Goal: Communication & Community: Answer question/provide support

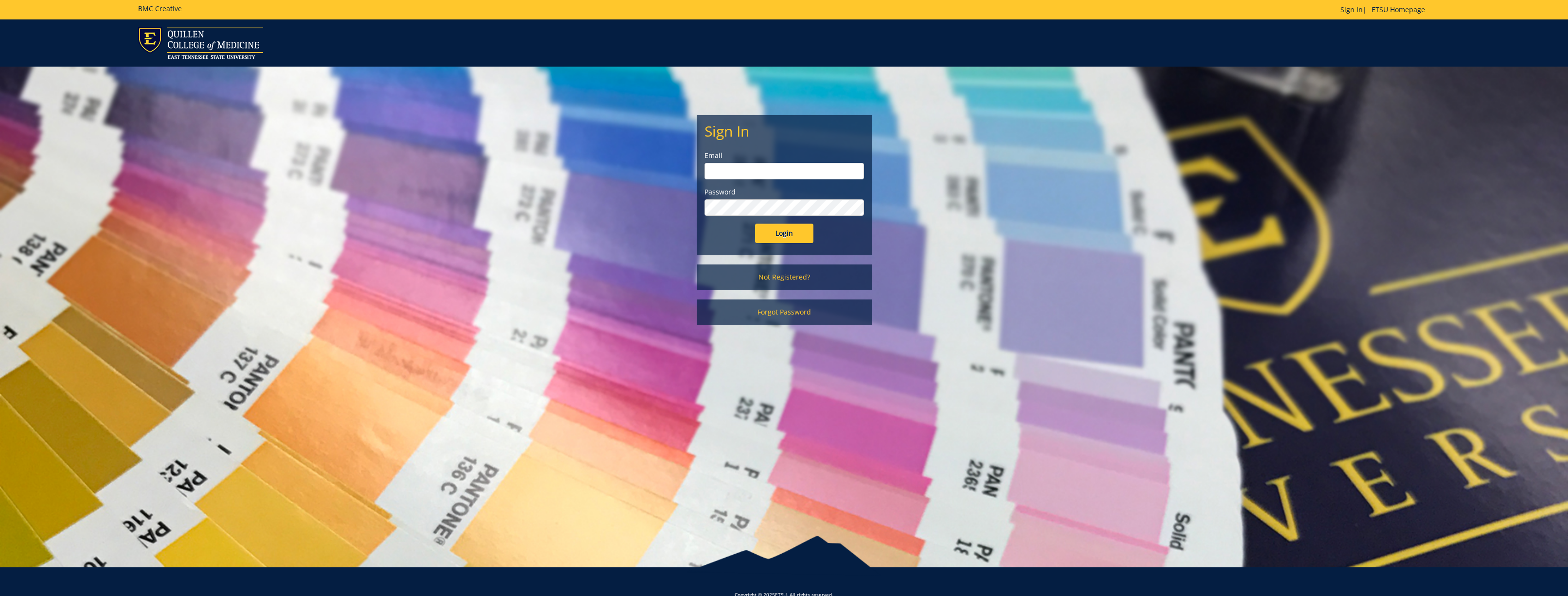
type input "[EMAIL_ADDRESS][DOMAIN_NAME]"
click at [793, 235] on input "Login" at bounding box center [785, 233] width 58 height 19
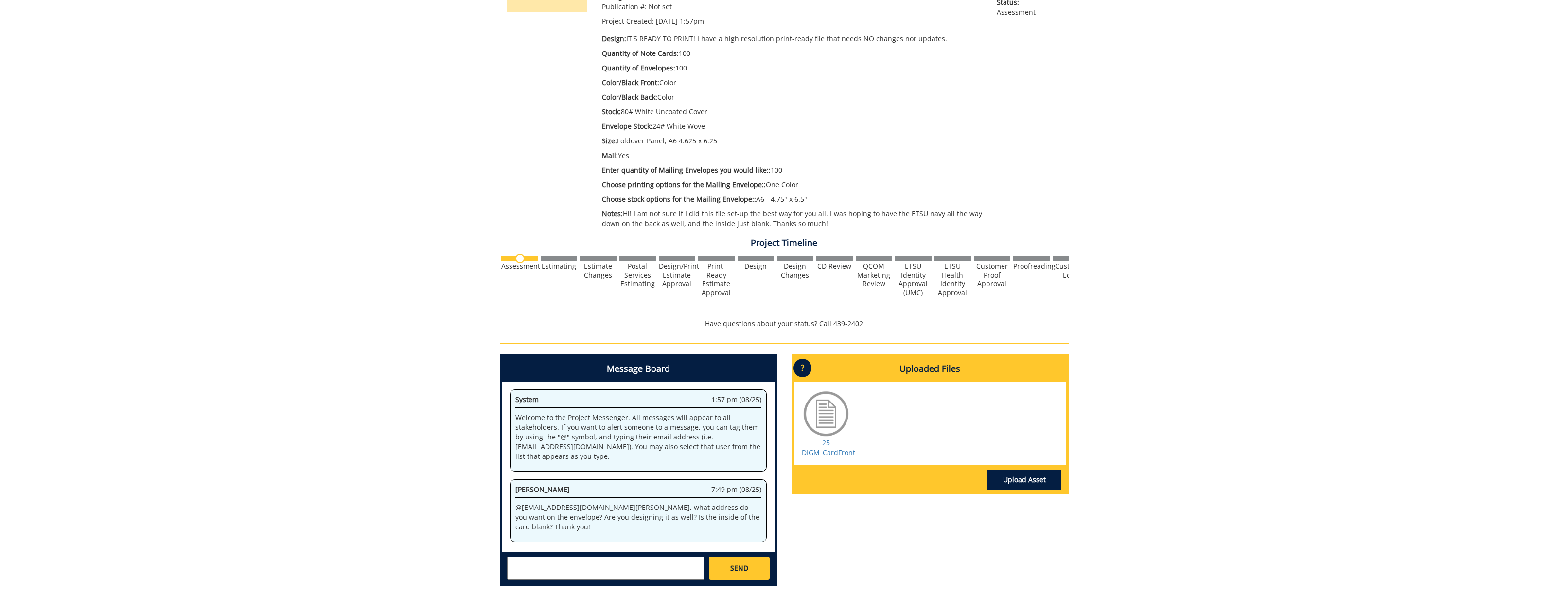
scroll to position [286, 0]
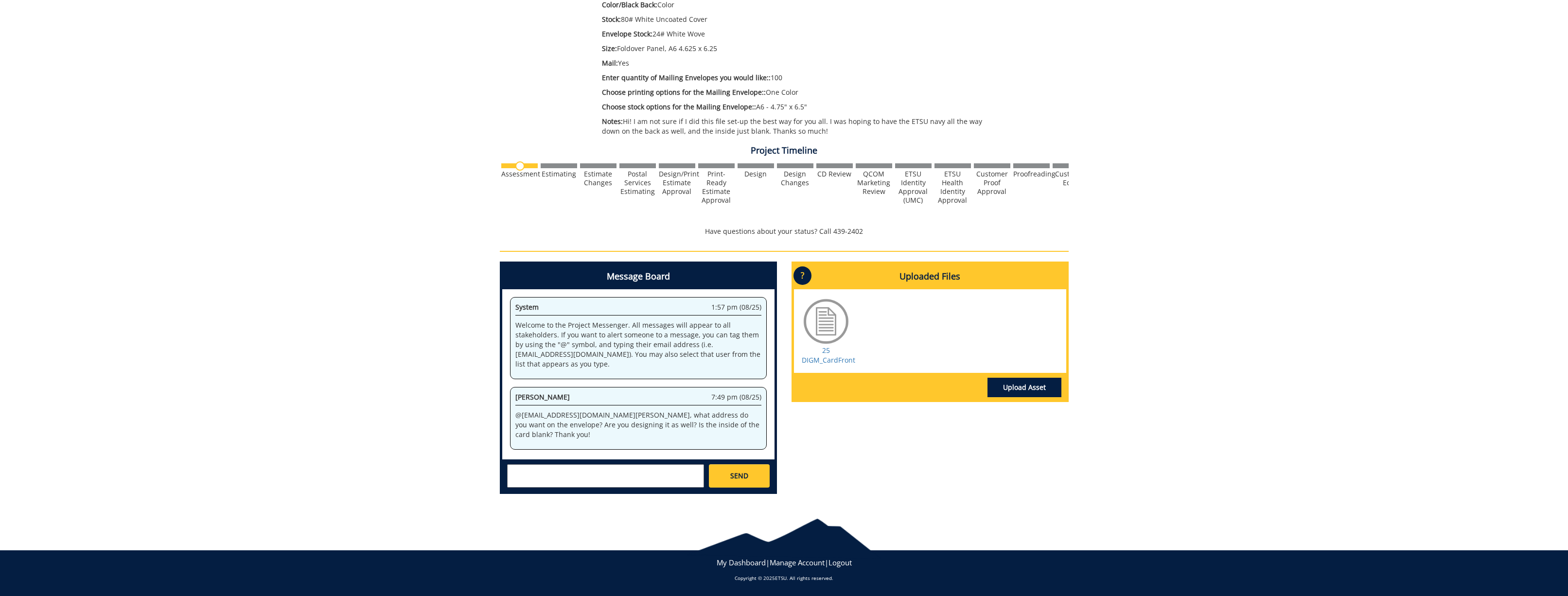
click at [651, 480] on textarea at bounding box center [605, 476] width 197 height 24
paste textarea "P.O. Box 70309 ETSU Johnson City, TN 37614"
drag, startPoint x: 513, startPoint y: 473, endPoint x: 580, endPoint y: 475, distance: 67.0
click at [513, 473] on textarea "Hey @fair@mail.etsu.edu ! For the address, can we put down P.O. Box 70309 ETSU …" at bounding box center [605, 476] width 197 height 24
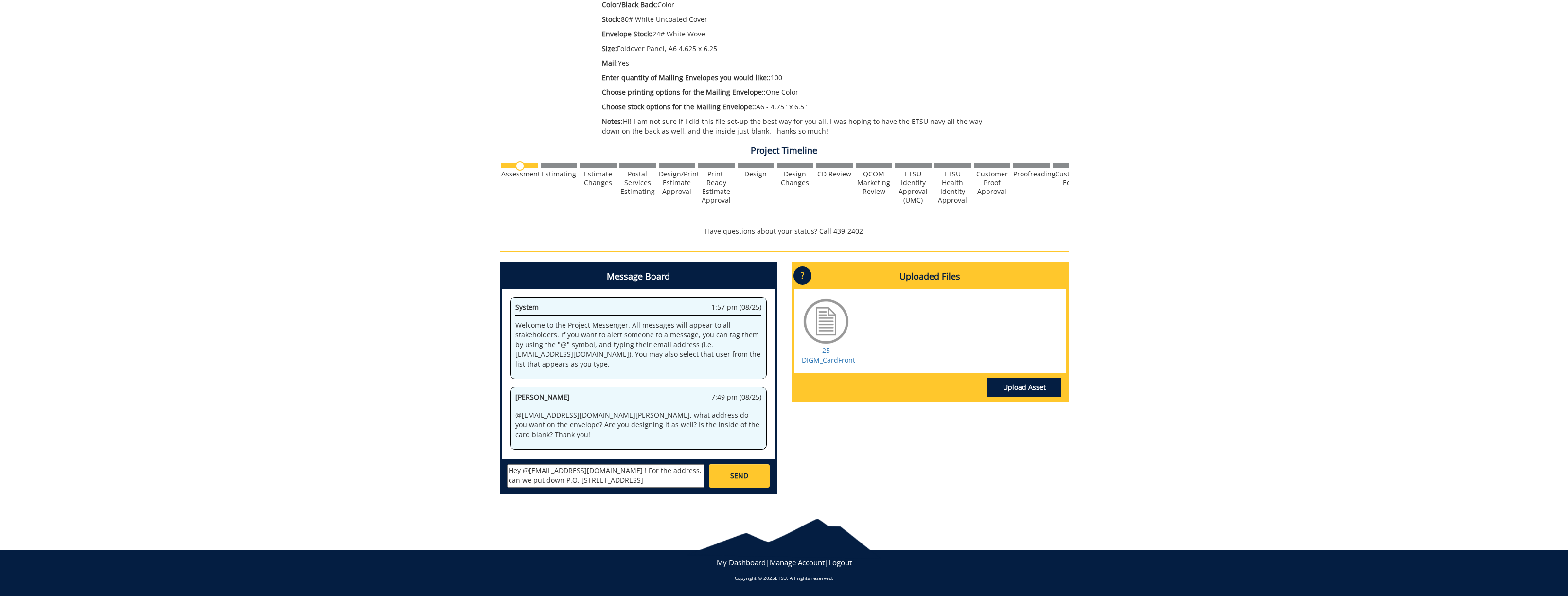
scroll to position [9, 0]
click at [664, 482] on textarea "Hey @fair@mail.etsu.edu ! For the address, can we put down P.O. Box 70309 Johns…" at bounding box center [605, 476] width 197 height 24
drag, startPoint x: 670, startPoint y: 473, endPoint x: 666, endPoint y: 478, distance: 6.4
click at [669, 475] on textarea "Hey @fair@mail.etsu.edu ! For the address, can we put down P.O. Box 70309 Johns…" at bounding box center [605, 476] width 197 height 24
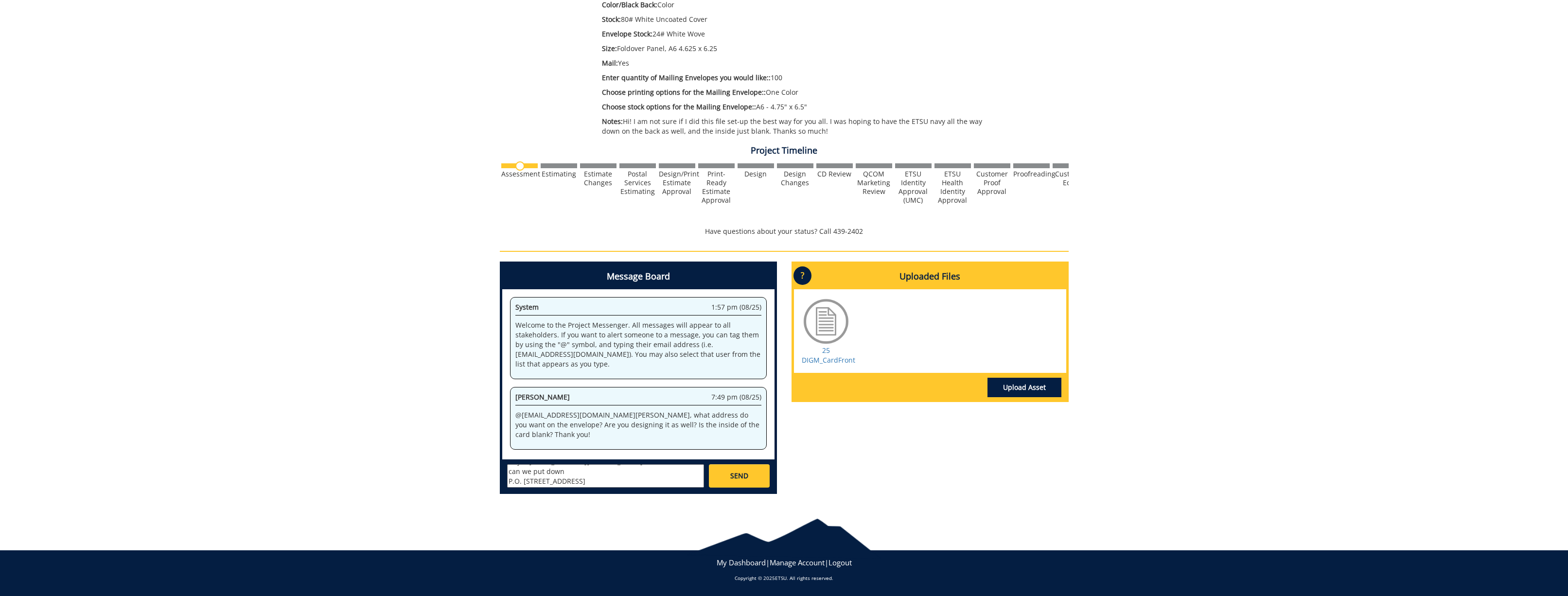
click at [662, 482] on textarea "Hey @fair@mail.etsu.edu ! For the address, can we put down P.O. Box 70309 Johns…" at bounding box center [605, 476] width 197 height 24
type textarea "Hey @fair@mail.etsu.edu ! For the address, can we put down P.O. Box 70309 Johns…"
drag, startPoint x: 746, startPoint y: 477, endPoint x: 784, endPoint y: 480, distance: 38.1
click at [746, 477] on span "SEND" at bounding box center [739, 476] width 18 height 10
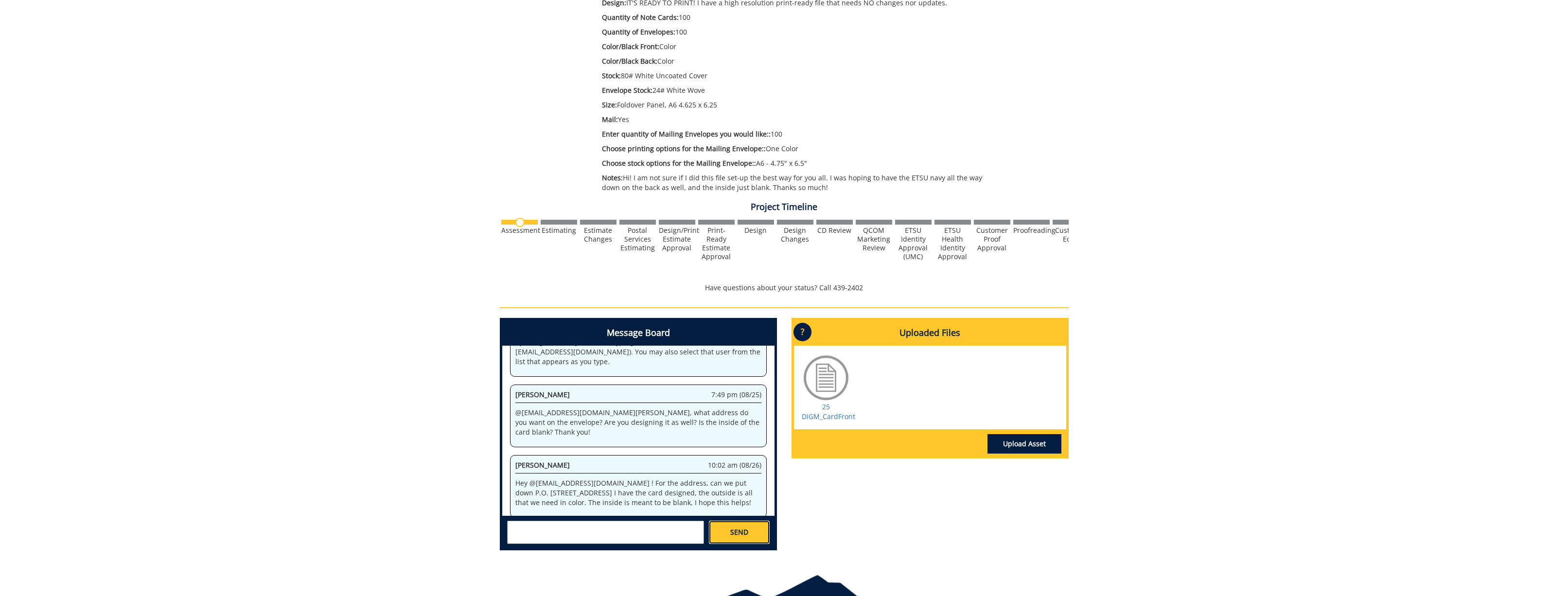
scroll to position [0, 0]
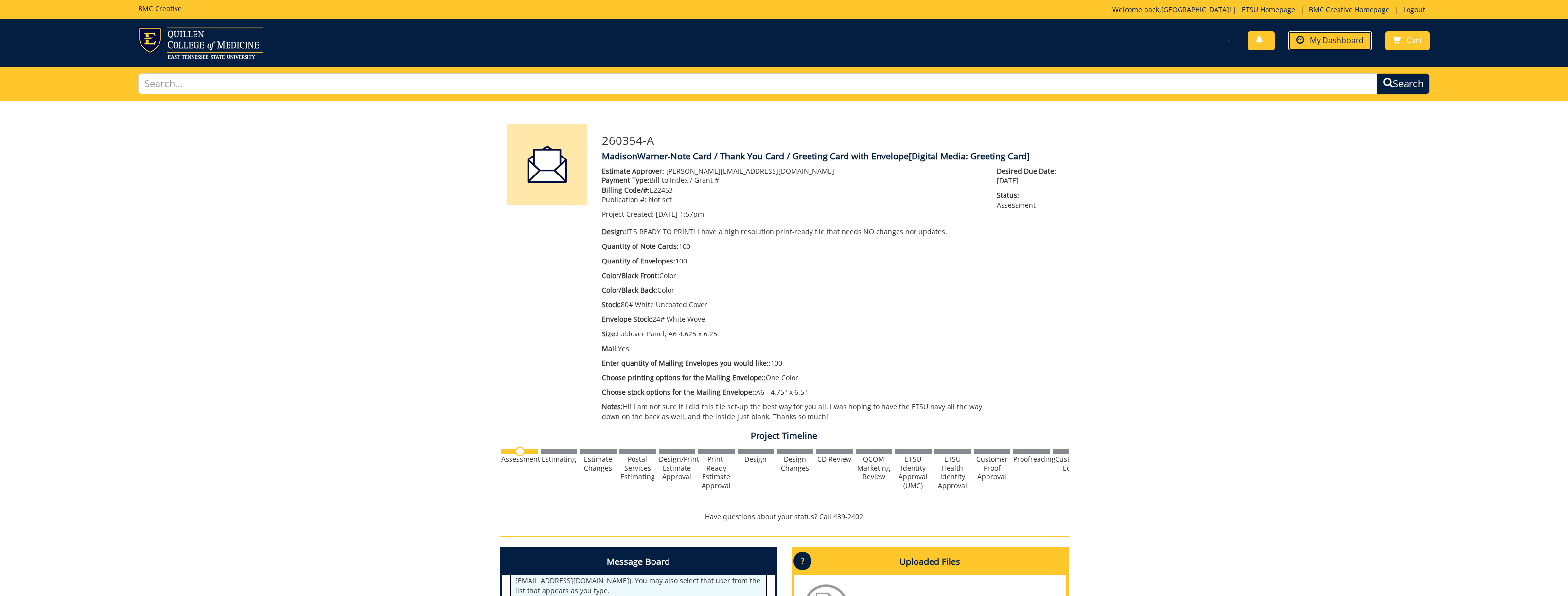
click at [1345, 44] on span "My Dashboard" at bounding box center [1337, 40] width 54 height 11
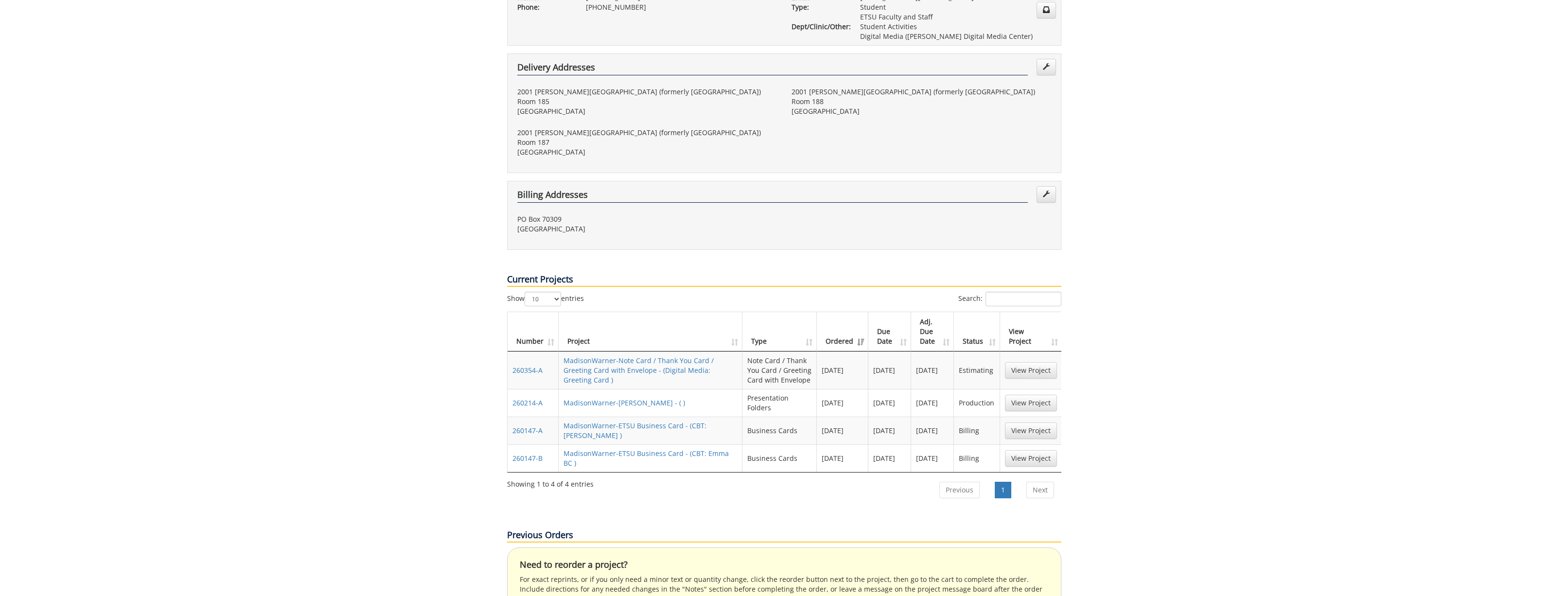
scroll to position [238, 0]
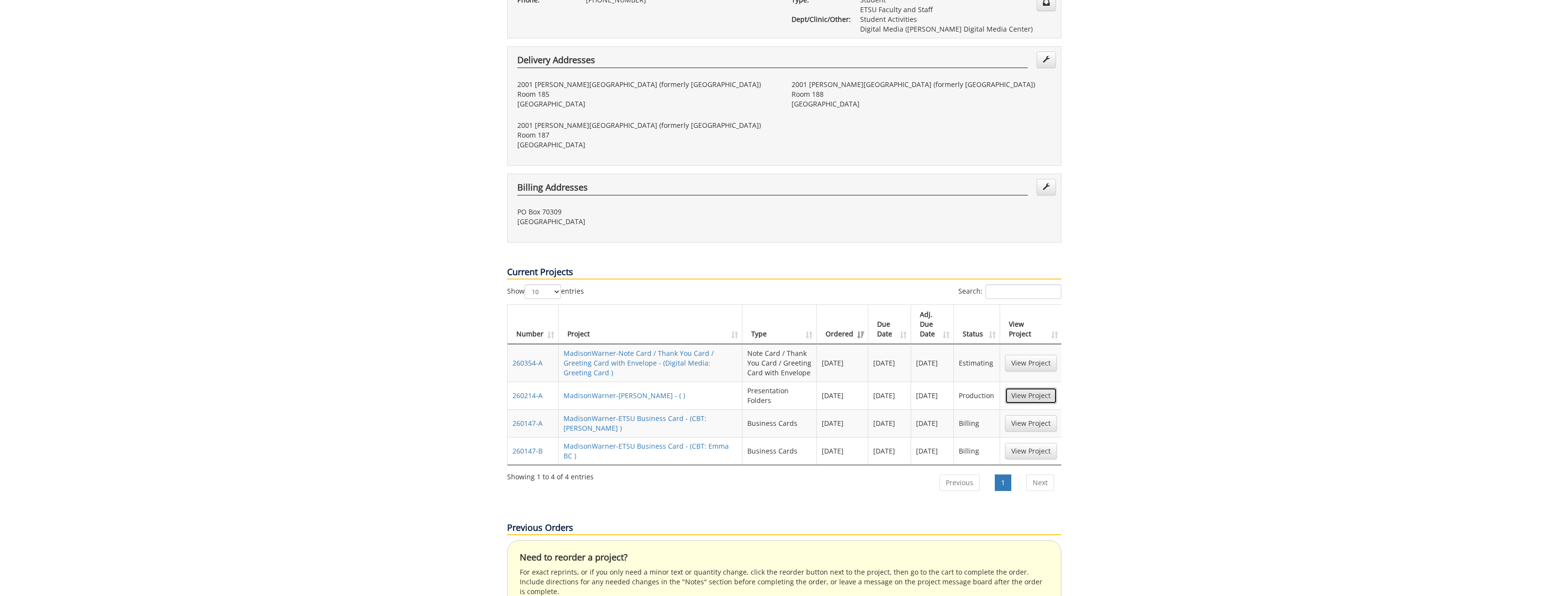
click at [1035, 388] on link "View Project" at bounding box center [1031, 396] width 52 height 17
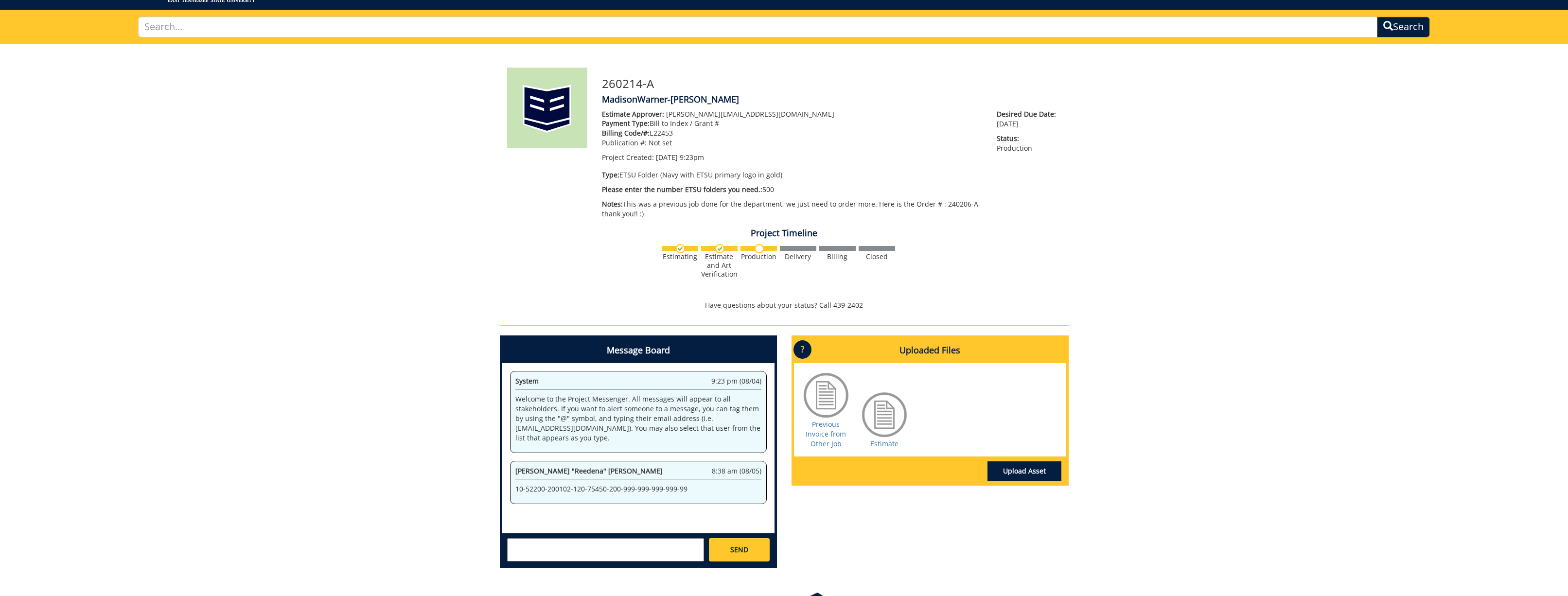
scroll to position [131, 0]
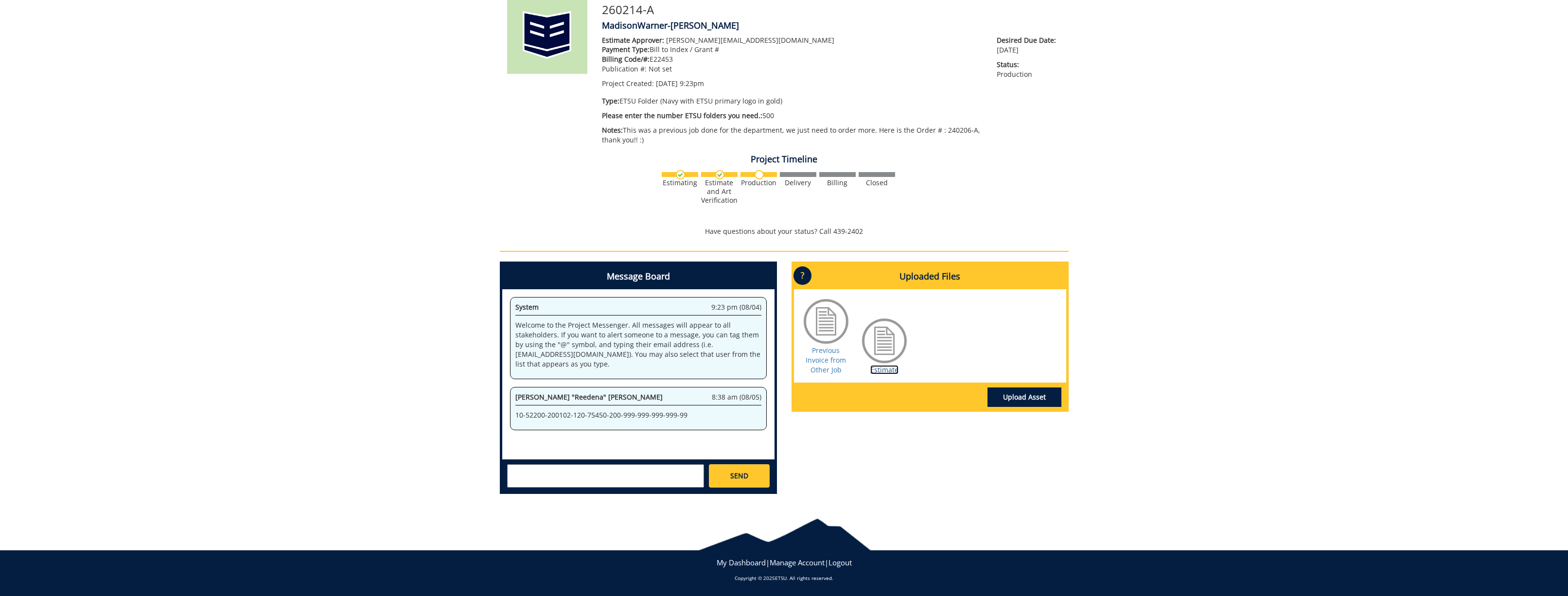
click at [884, 368] on link "Estimate" at bounding box center [884, 370] width 28 height 9
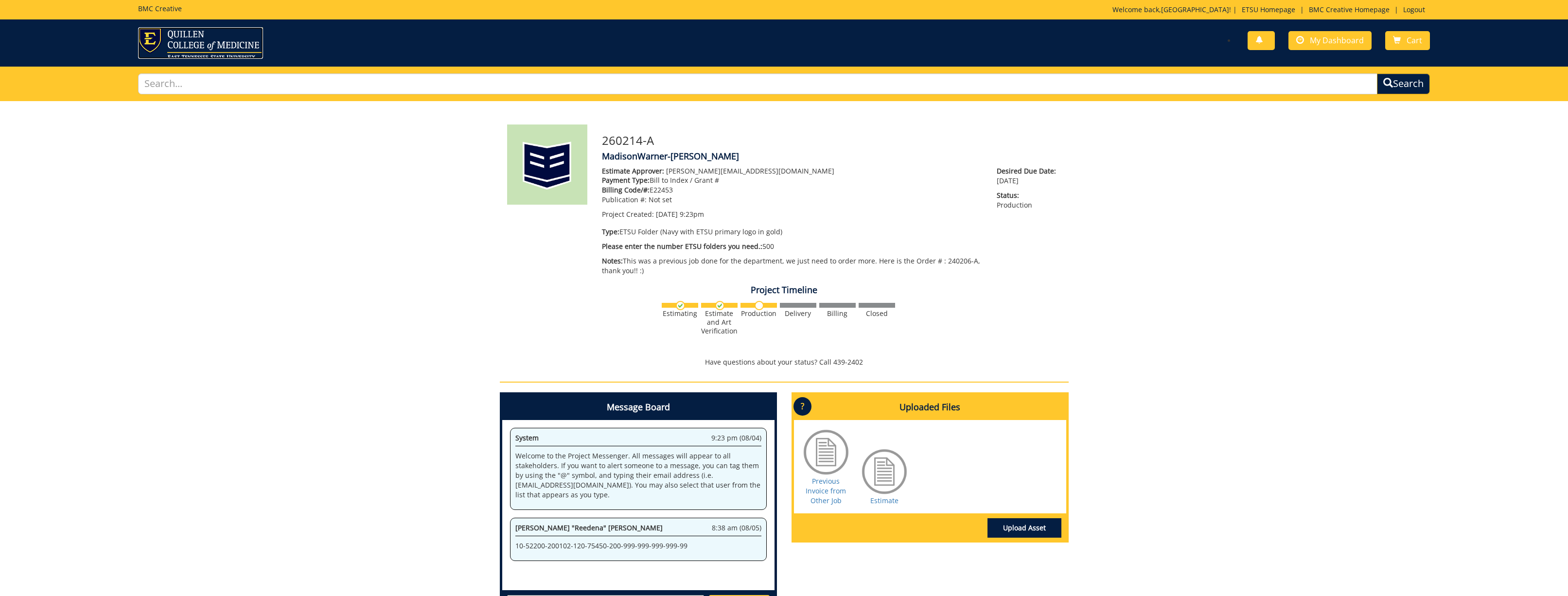
click at [167, 41] on img at bounding box center [200, 43] width 125 height 32
